Goal: Task Accomplishment & Management: Use online tool/utility

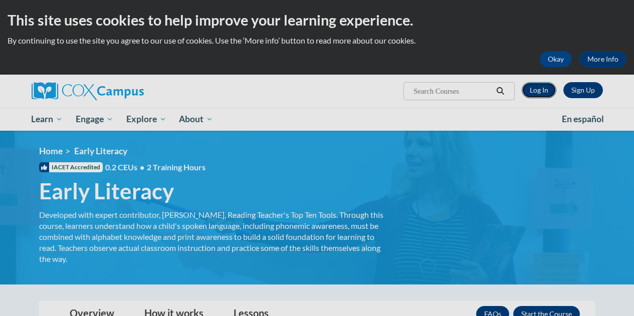
click at [532, 90] on link "Log In" at bounding box center [539, 90] width 35 height 16
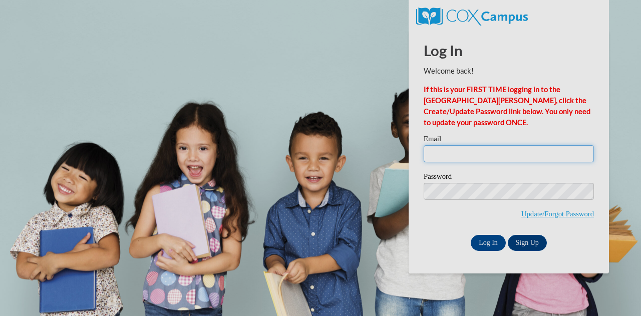
click at [483, 154] on input "Email" at bounding box center [509, 153] width 170 height 17
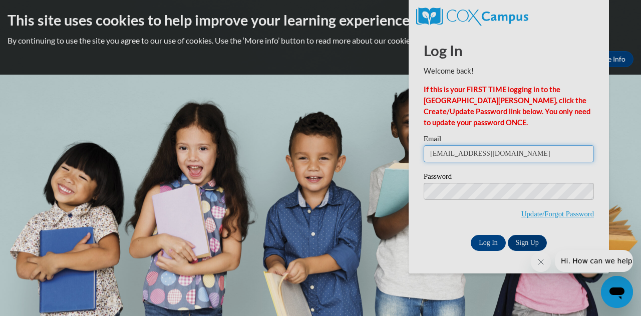
type input "lbrow327@students.kennesaw.edu"
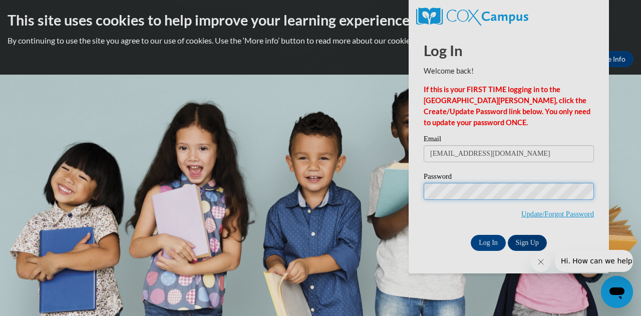
click at [471, 235] on input "Log In" at bounding box center [488, 243] width 35 height 16
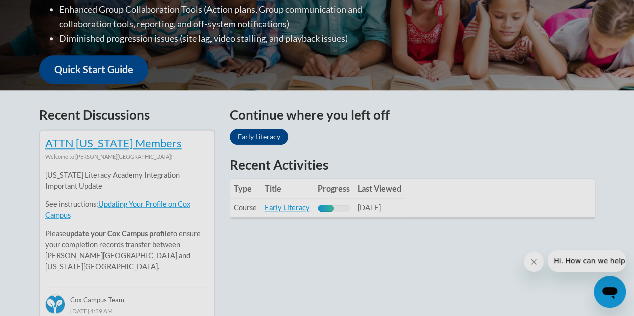
scroll to position [338, 0]
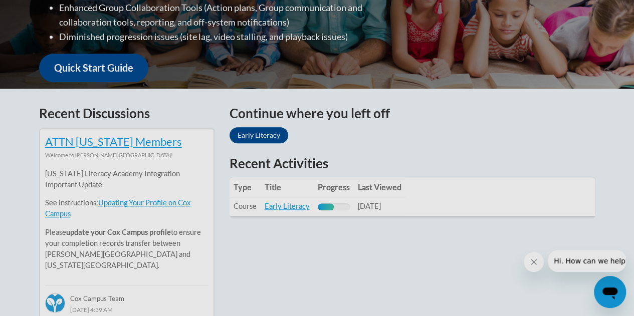
click at [409, 192] on table "Type Title Progress Last Viewed Type: Course Title: Early Literacy Progress: 50…" at bounding box center [413, 196] width 366 height 39
click at [295, 210] on link "Early Literacy" at bounding box center [287, 206] width 45 height 9
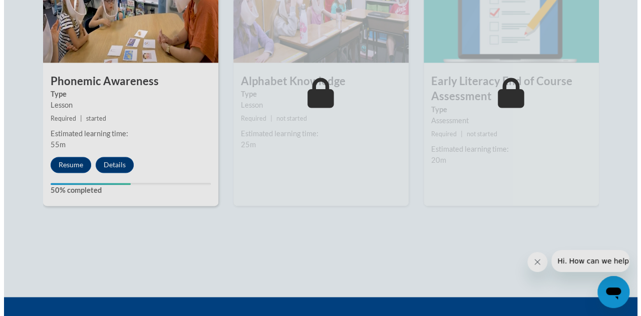
scroll to position [663, 0]
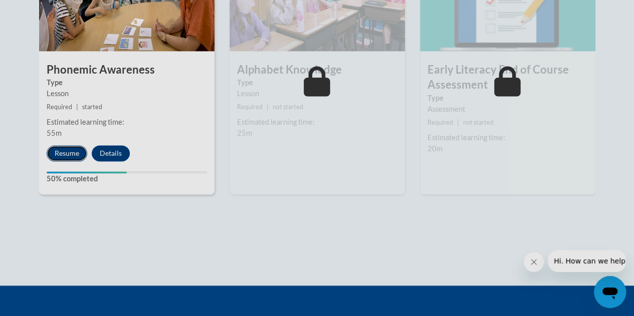
click at [73, 154] on button "Resume" at bounding box center [67, 153] width 41 height 16
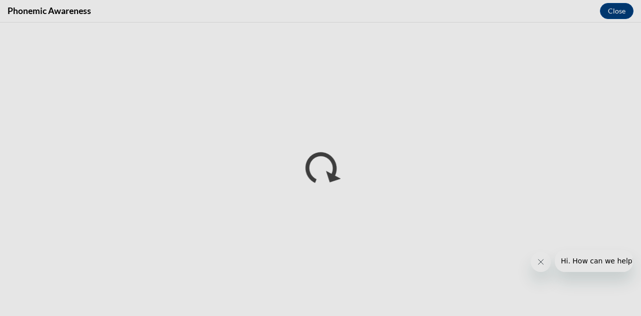
scroll to position [0, 0]
